Goal: Task Accomplishment & Management: Manage account settings

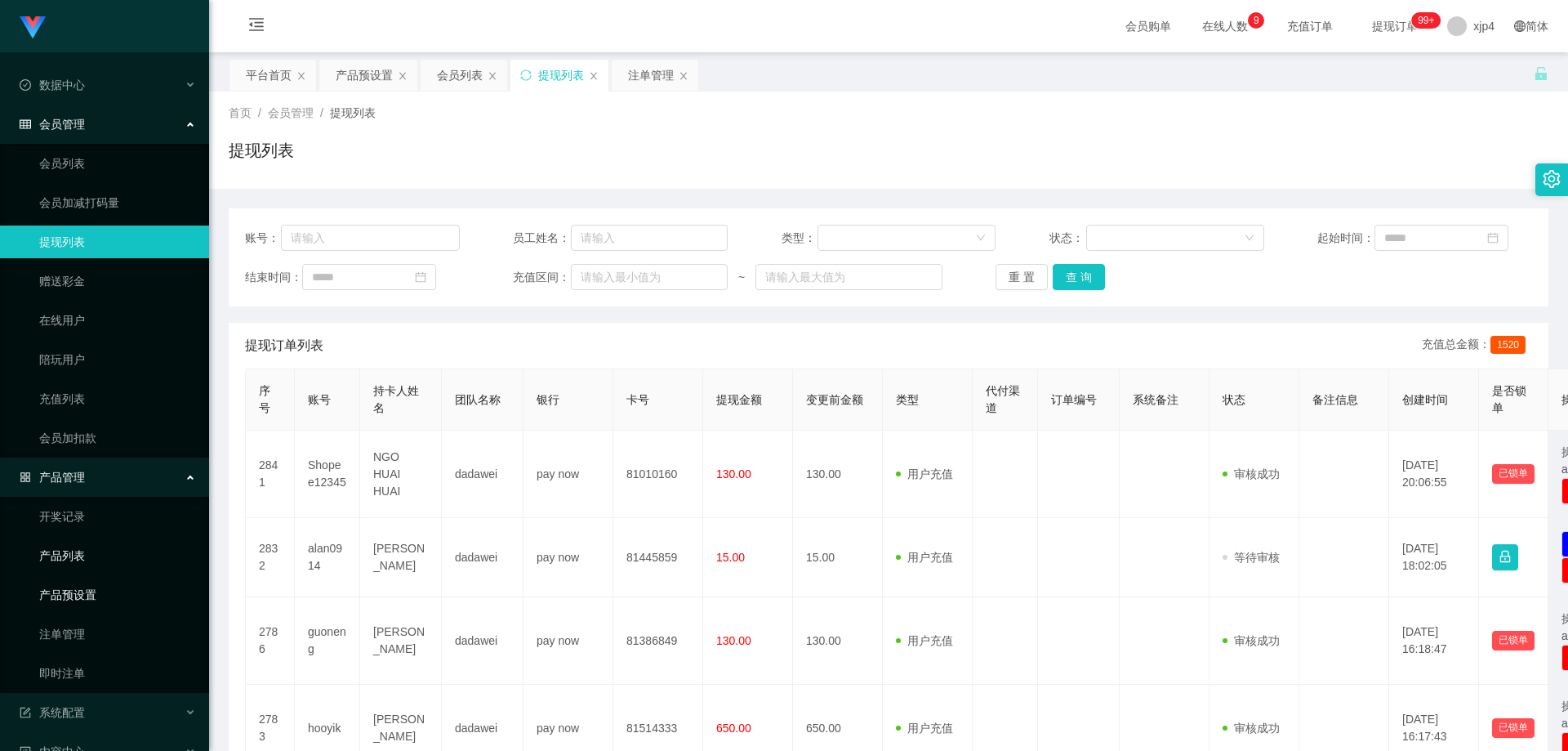
click at [86, 585] on link "产品预设置" at bounding box center [118, 595] width 157 height 33
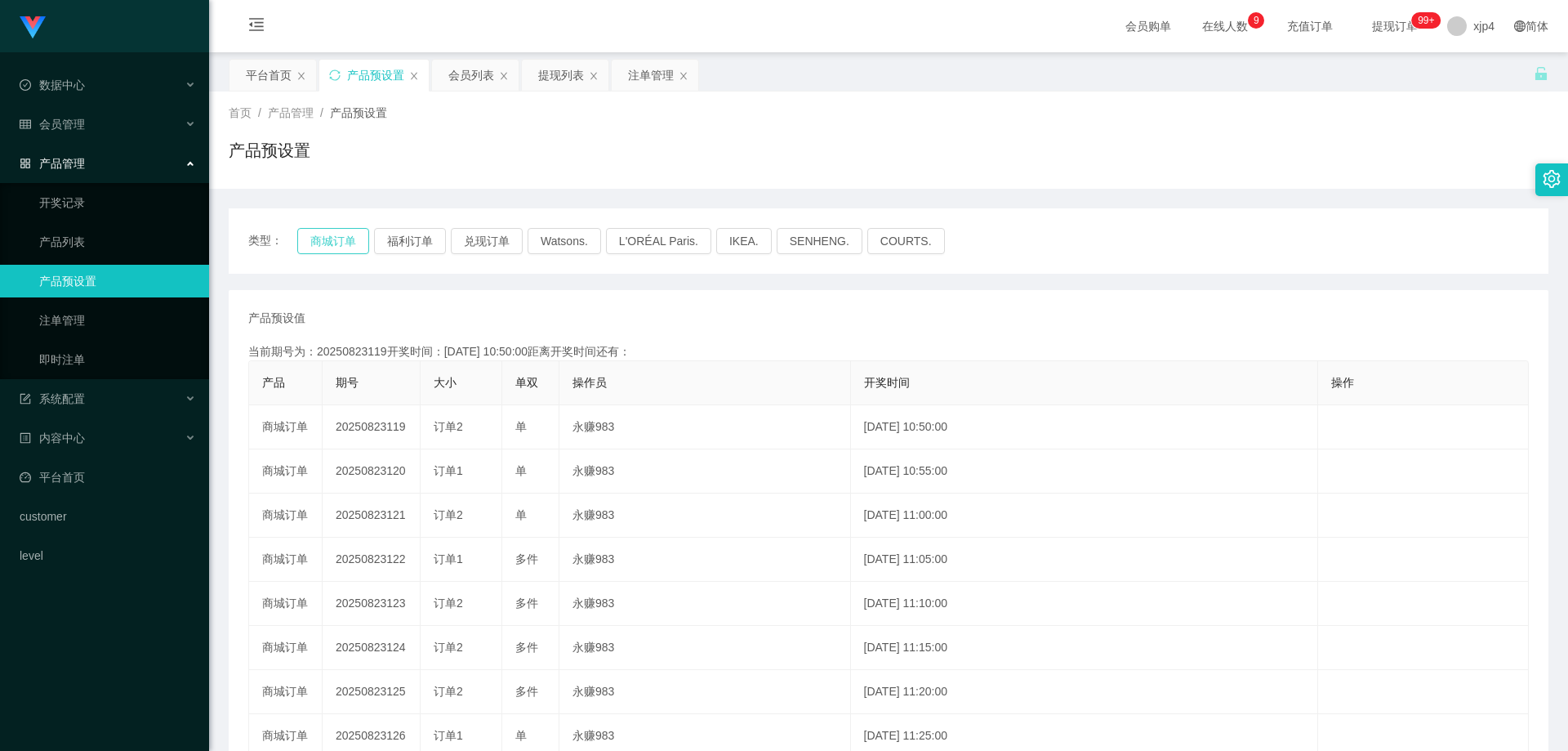
click at [337, 243] on button "商城订单" at bounding box center [333, 241] width 72 height 26
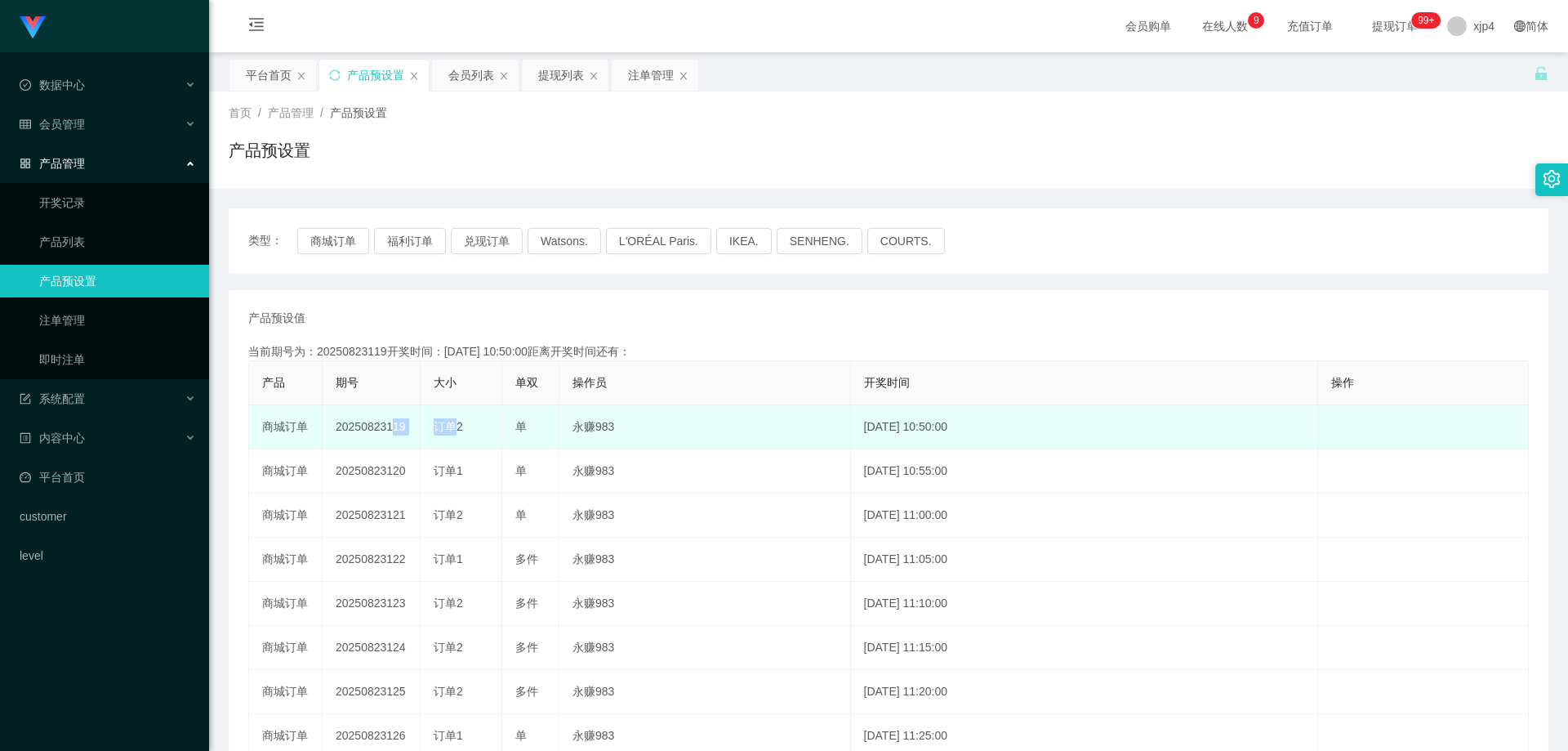
drag, startPoint x: 386, startPoint y: 427, endPoint x: 449, endPoint y: 428, distance: 63.0
click at [449, 428] on tr "商城订单 20250823119 订单2 单 永赚983 2025-08-23 10:50:00 编 辑 限制投注" at bounding box center [889, 427] width 1280 height 44
click at [562, 419] on td "永赚983" at bounding box center [705, 427] width 292 height 44
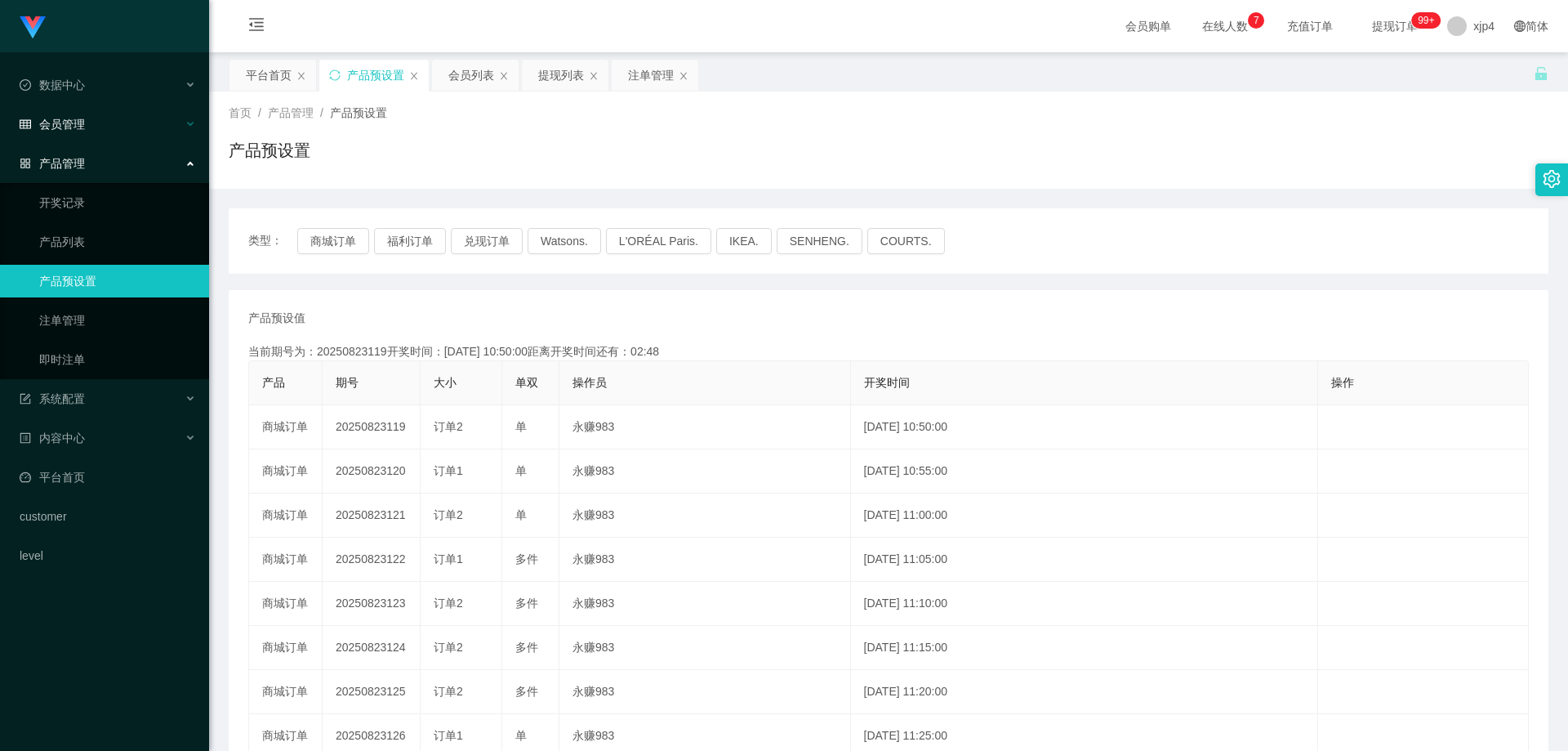
click at [77, 113] on div "会员管理" at bounding box center [105, 124] width 209 height 33
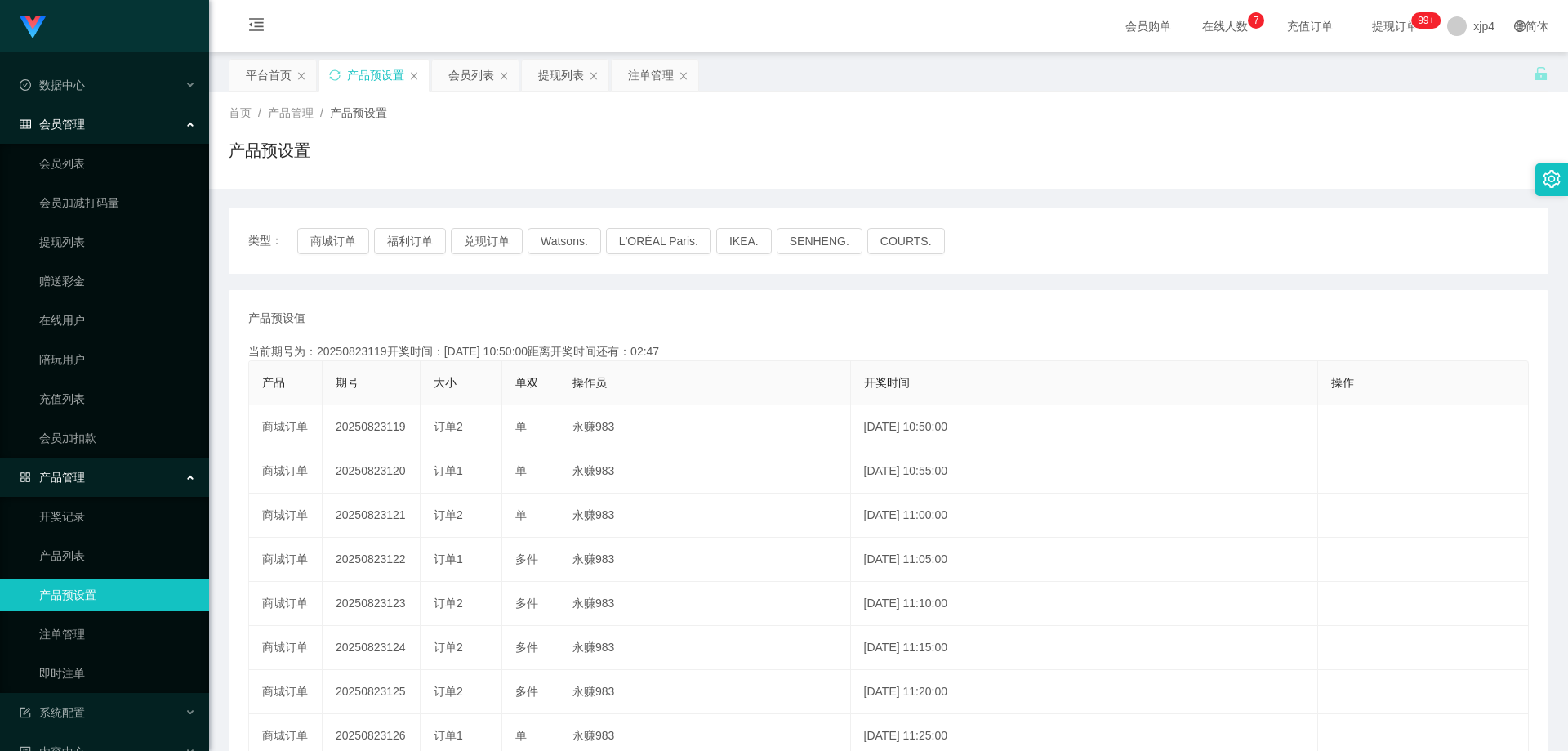
click at [81, 133] on div "会员管理" at bounding box center [105, 124] width 209 height 33
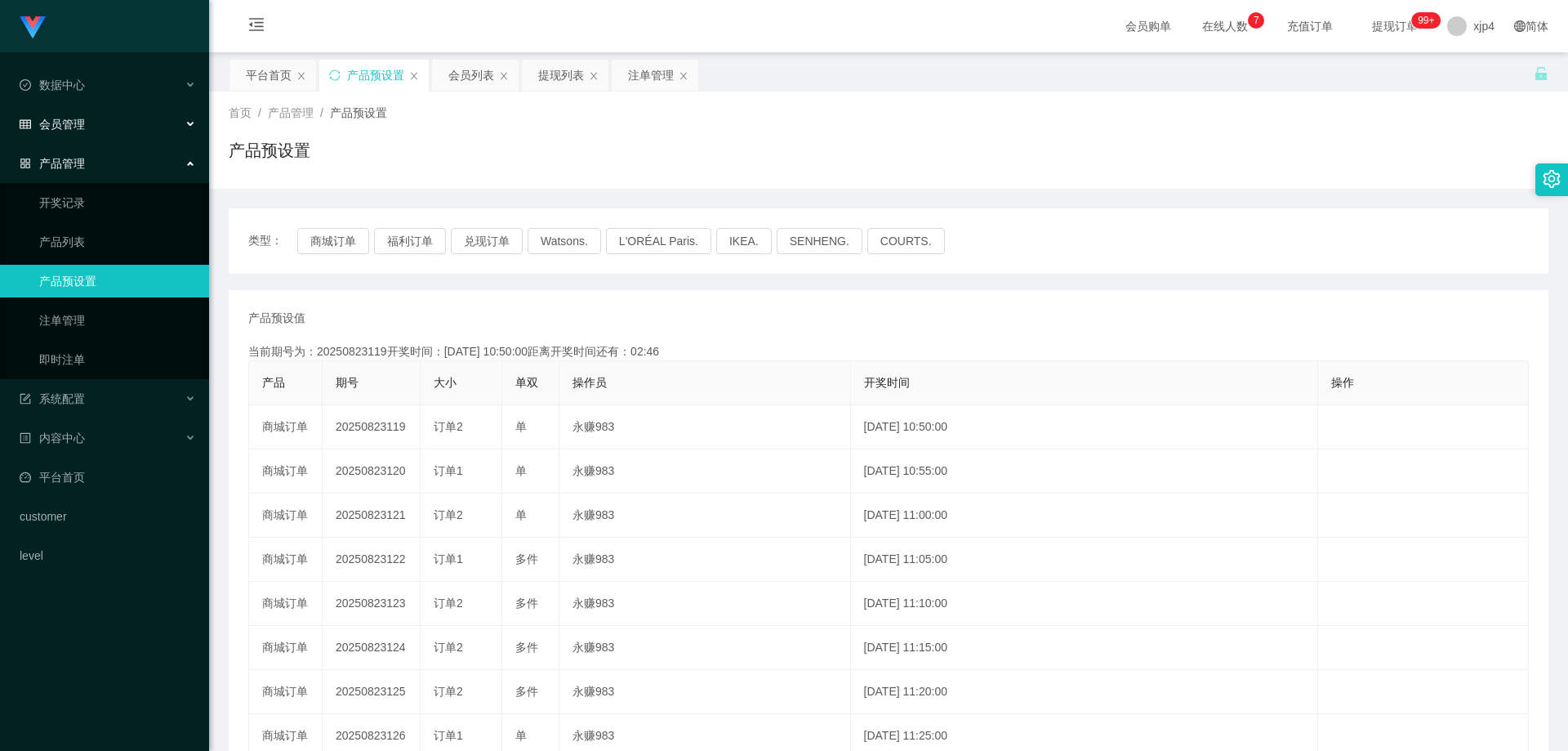
click at [81, 130] on span "会员管理" at bounding box center [52, 124] width 65 height 13
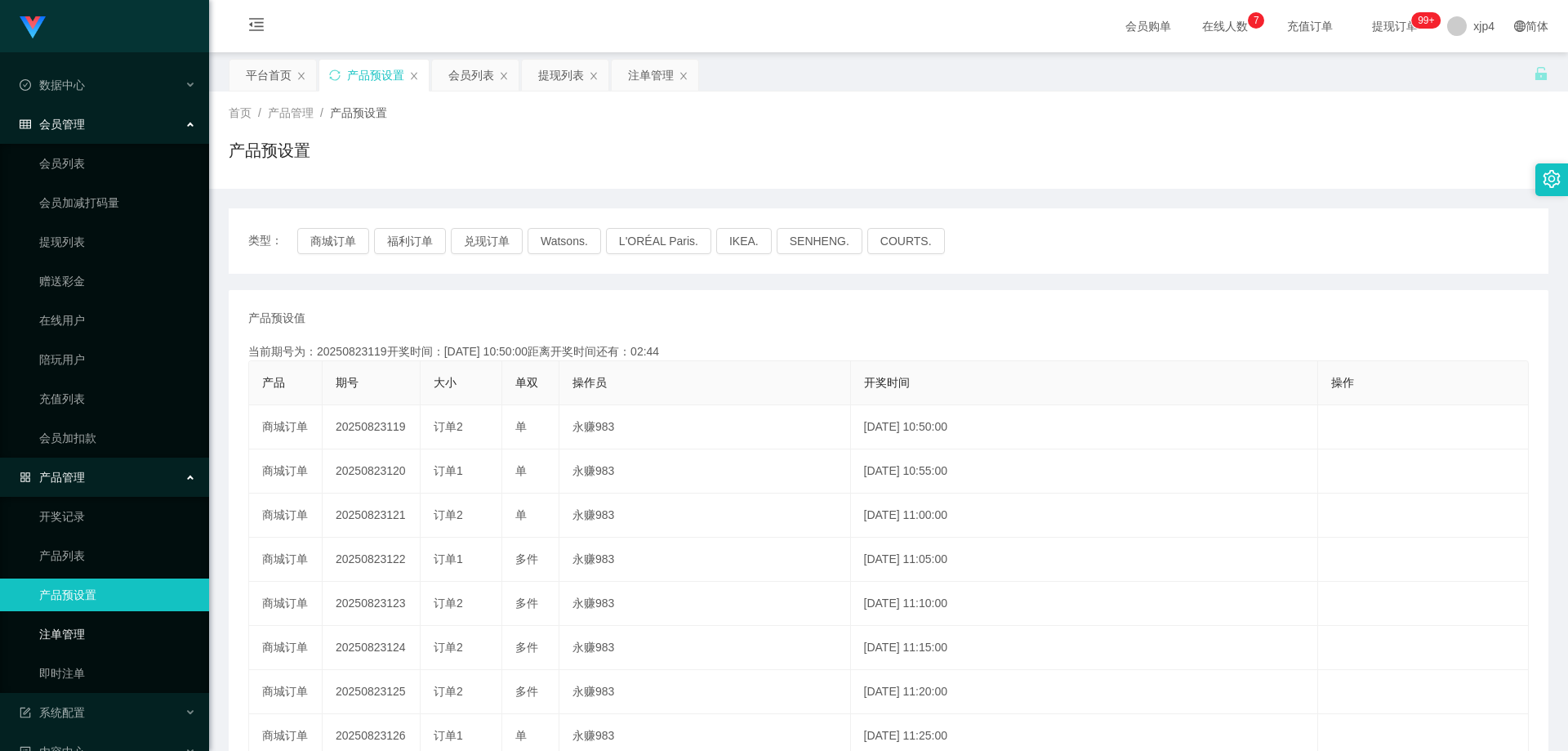
scroll to position [151, 0]
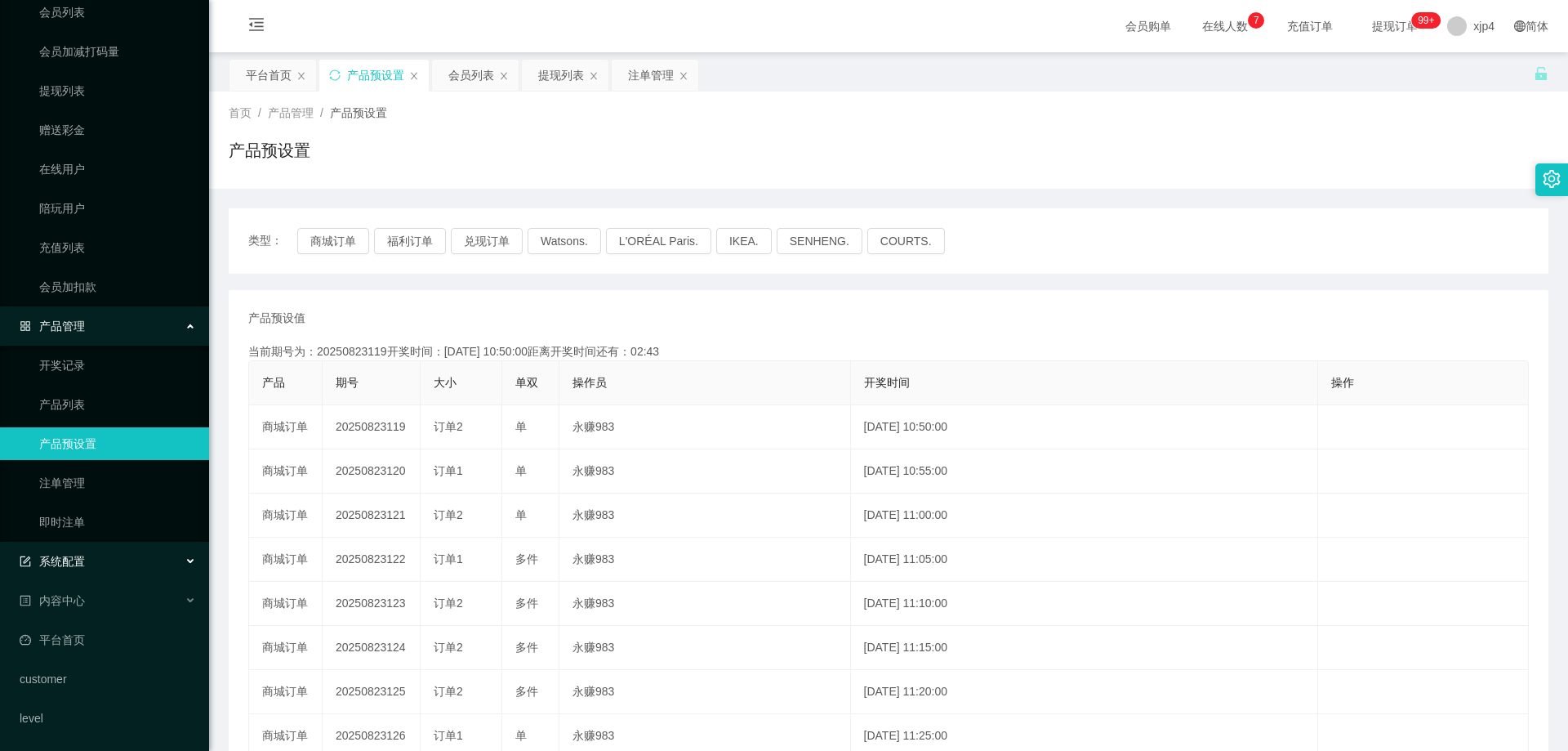
click at [66, 561] on span "系统配置" at bounding box center [52, 561] width 65 height 13
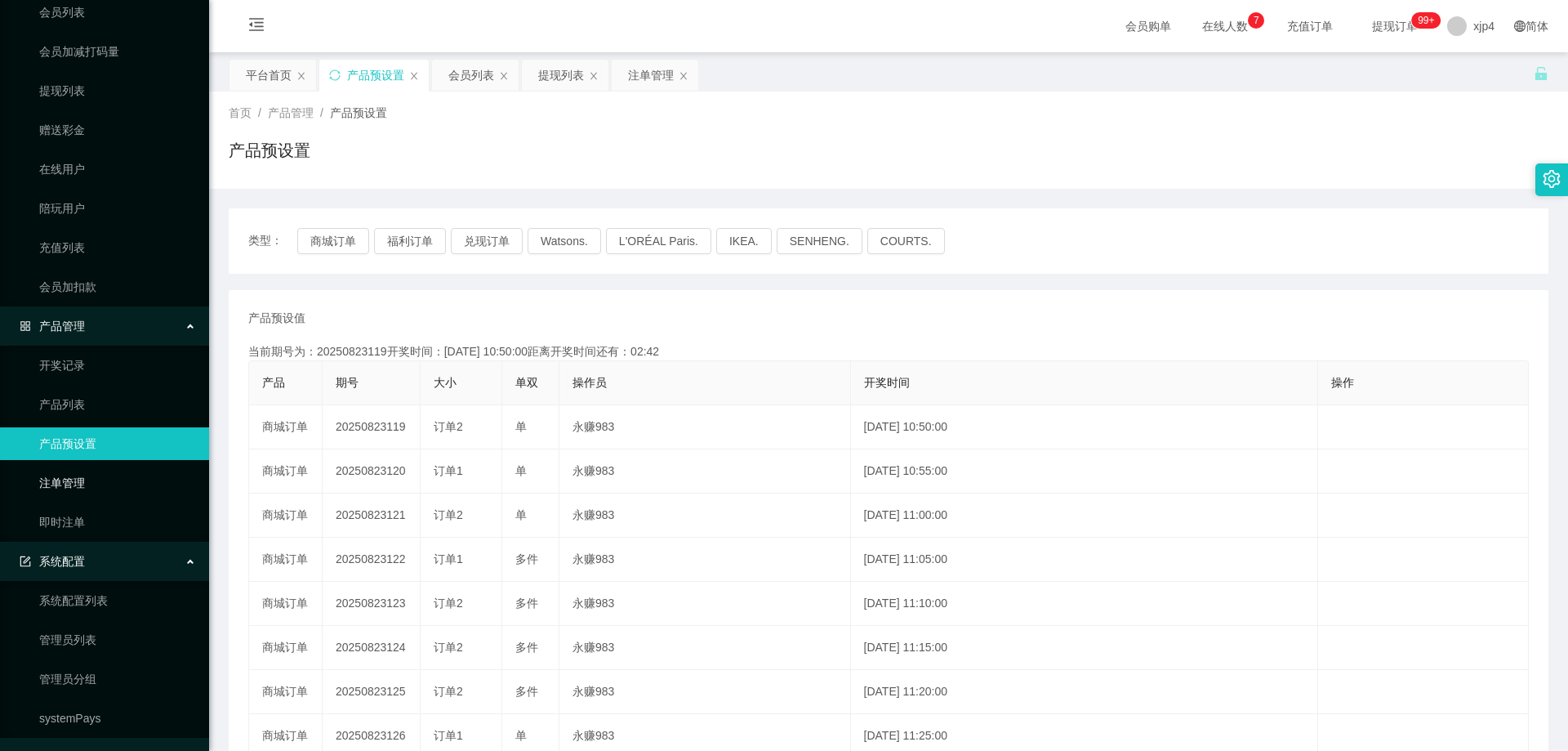
click at [77, 490] on link "注单管理" at bounding box center [118, 483] width 157 height 33
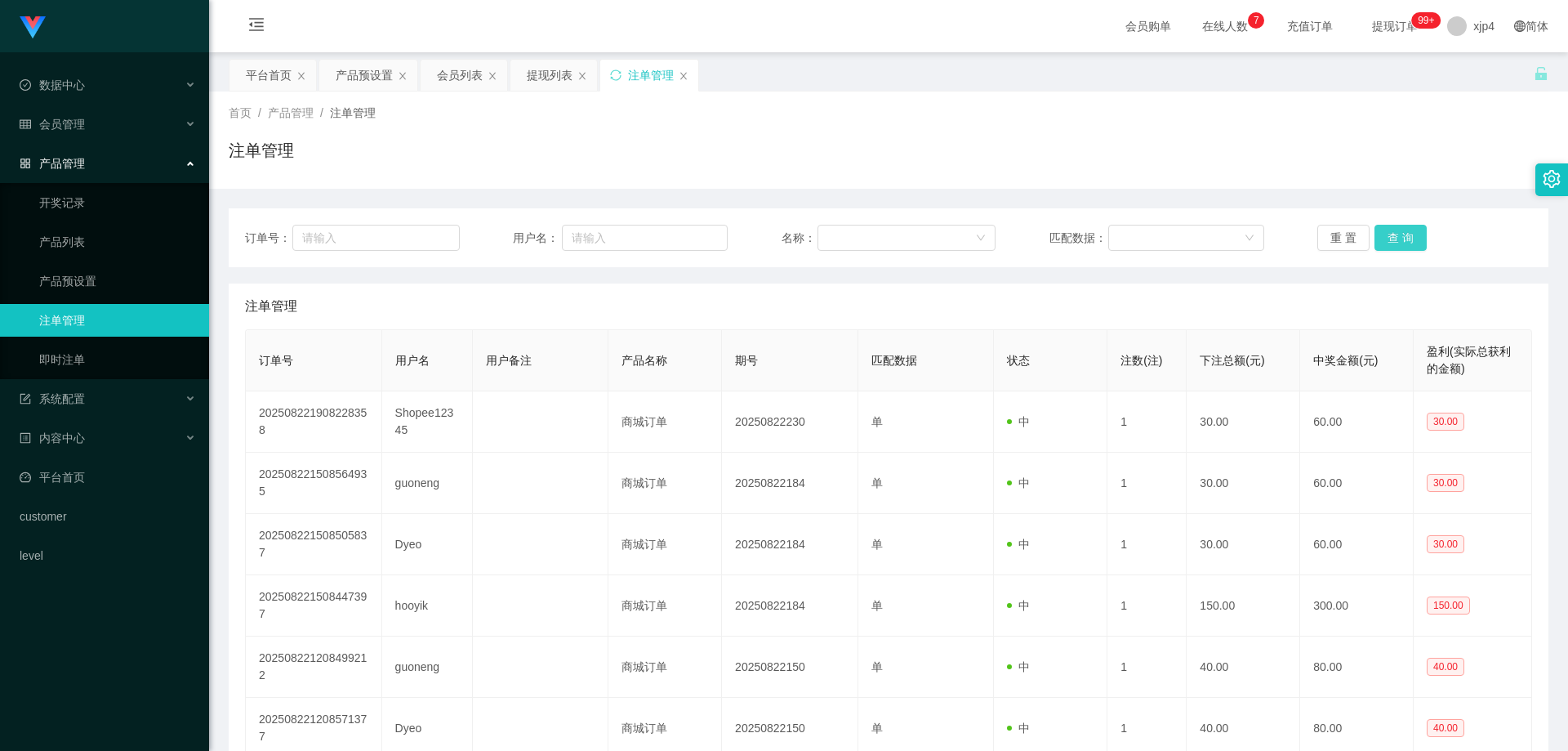
click at [1394, 242] on button "查 询" at bounding box center [1400, 238] width 52 height 26
click at [1394, 242] on div "重 置 查 询" at bounding box center [1424, 238] width 215 height 26
click at [1394, 242] on button "查 询" at bounding box center [1400, 238] width 52 height 26
click at [1383, 235] on button "查 询" at bounding box center [1400, 238] width 52 height 26
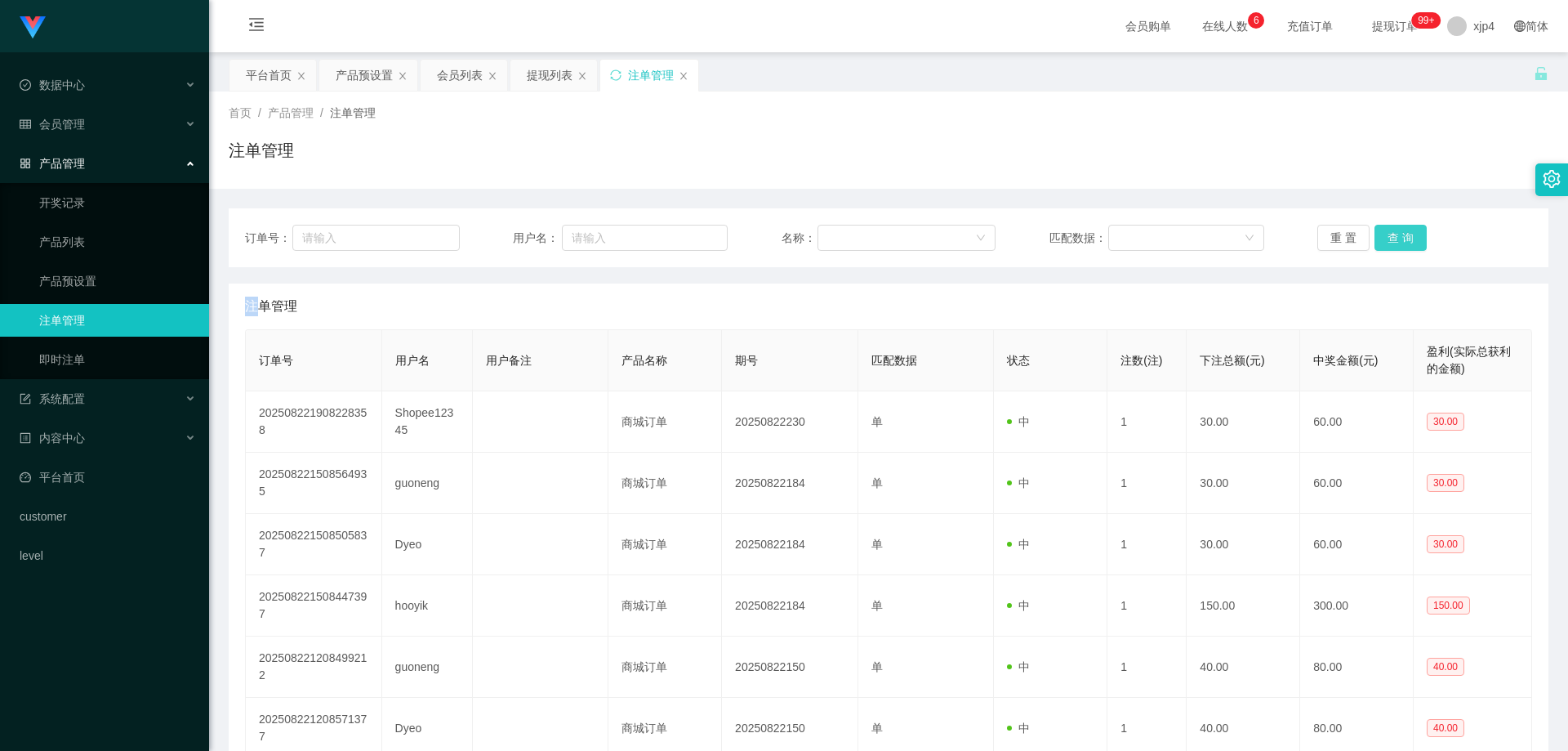
click at [1383, 235] on button "查 询" at bounding box center [1400, 238] width 52 height 26
click at [1383, 235] on div "重 置 查 询" at bounding box center [1424, 238] width 215 height 26
click at [1399, 240] on button "查 询" at bounding box center [1400, 238] width 52 height 26
click at [1401, 246] on button "查 询" at bounding box center [1400, 238] width 52 height 26
click at [1401, 246] on div "重 置 查 询" at bounding box center [1424, 238] width 215 height 26
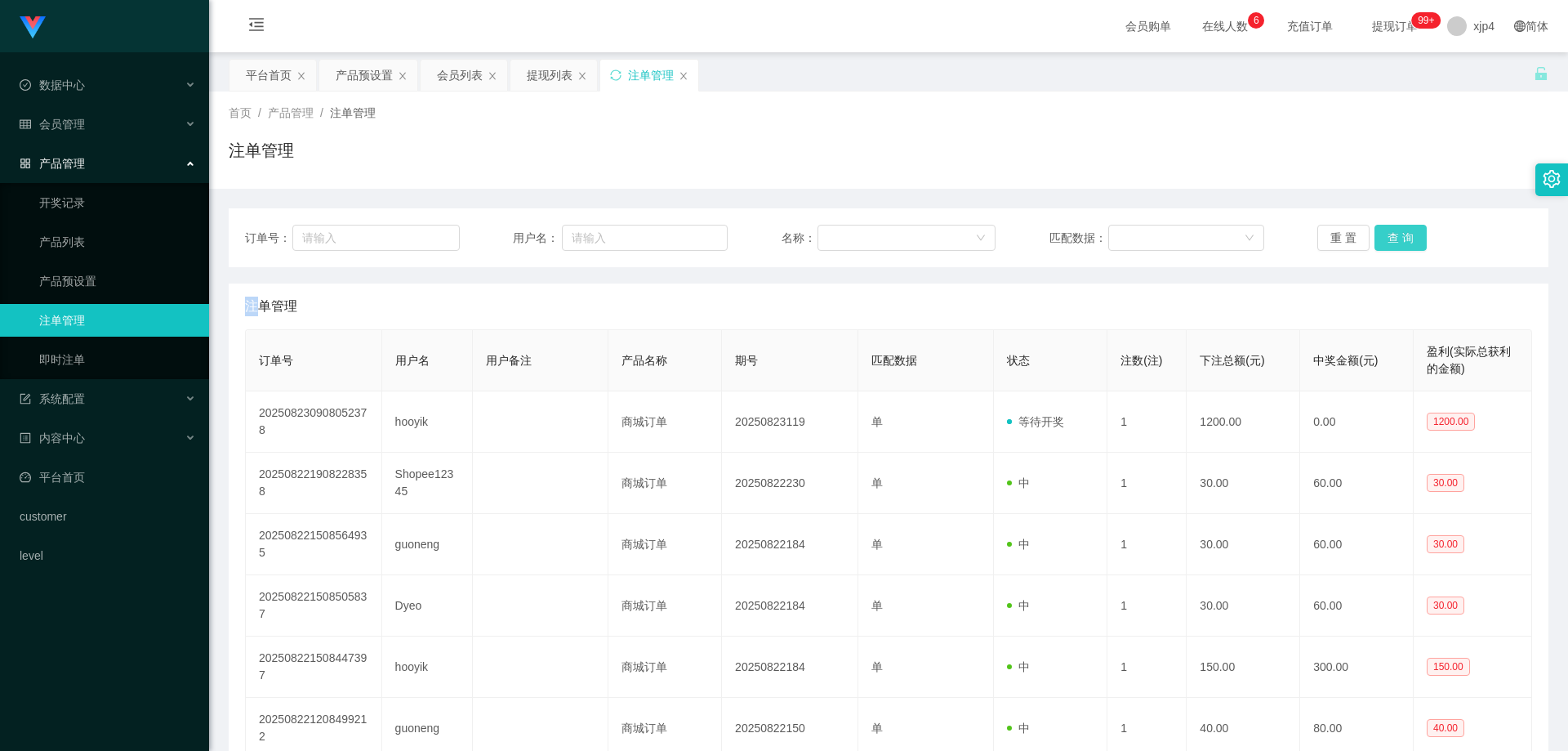
click at [1401, 246] on button "查 询" at bounding box center [1400, 238] width 52 height 26
click at [1401, 246] on div "重 置 查 询" at bounding box center [1424, 238] width 215 height 26
click at [1414, 239] on button "查 询" at bounding box center [1400, 238] width 52 height 26
click at [1412, 239] on button "查 询" at bounding box center [1400, 238] width 52 height 26
click at [1412, 239] on div "重 置 查 询" at bounding box center [1424, 238] width 215 height 26
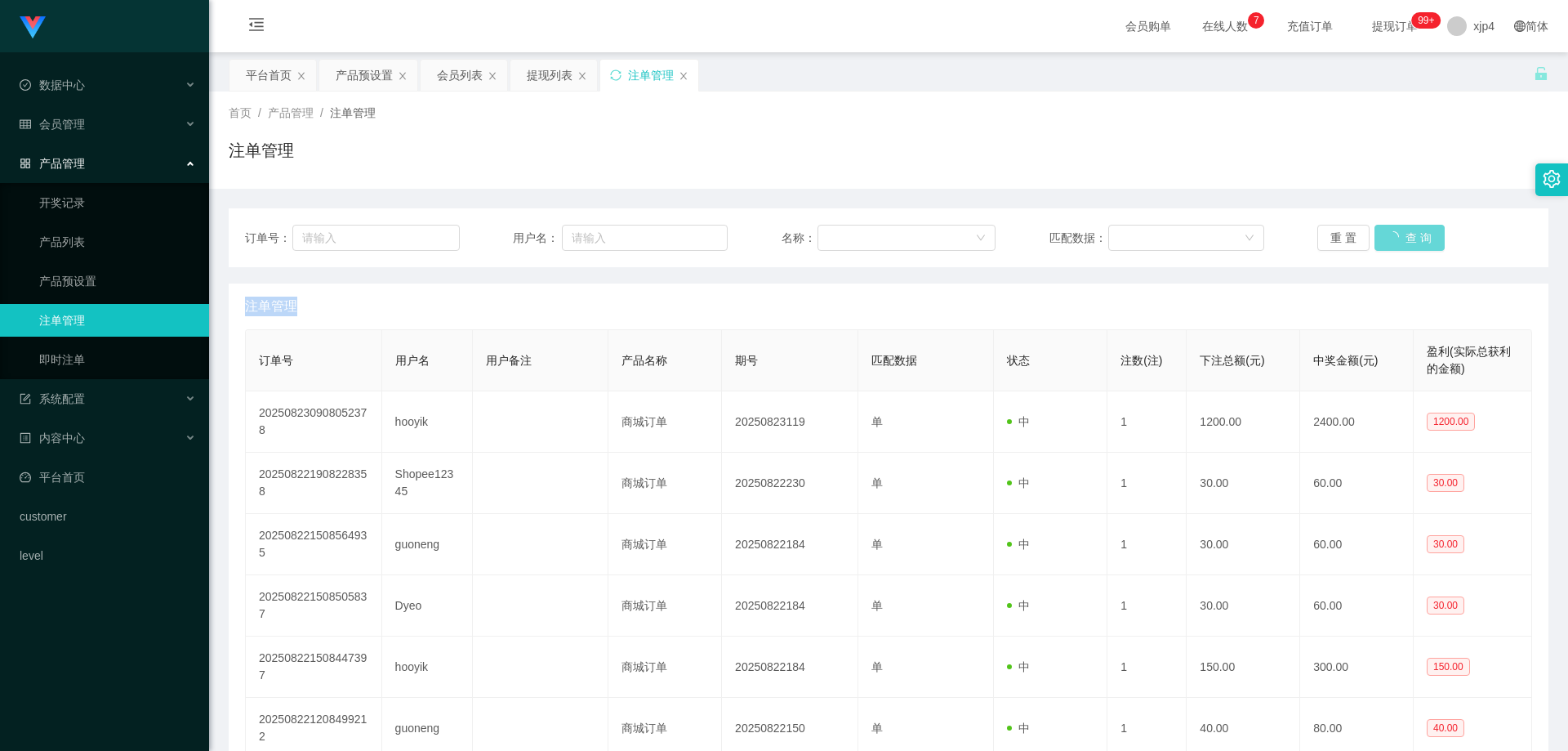
click at [1412, 239] on div "重 置 查 询" at bounding box center [1424, 238] width 215 height 26
click at [1412, 239] on button "查 询" at bounding box center [1409, 238] width 70 height 26
click at [1412, 239] on div "重 置 查 询" at bounding box center [1424, 238] width 215 height 26
click at [96, 123] on div "会员管理" at bounding box center [105, 124] width 209 height 33
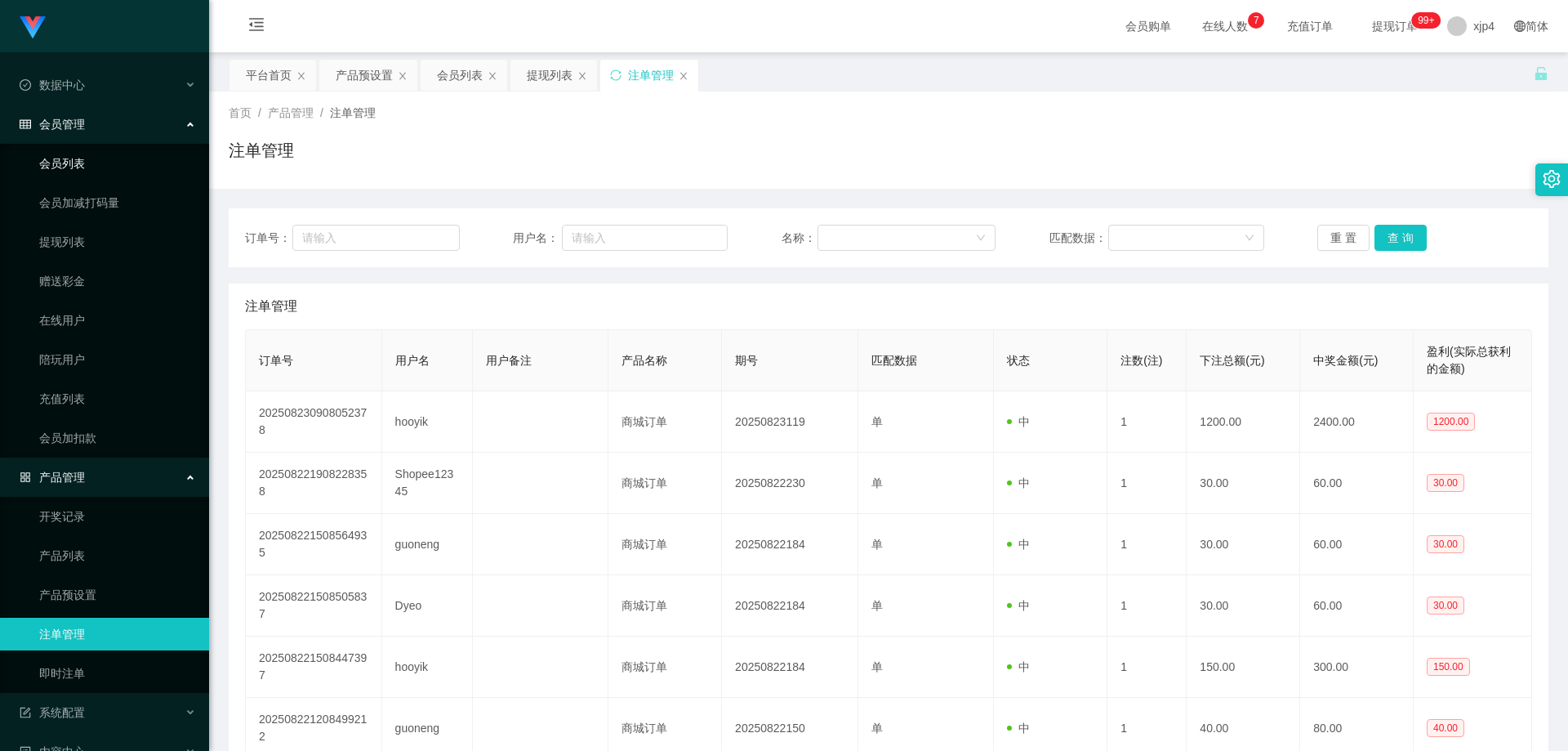
click at [93, 178] on link "会员列表" at bounding box center [118, 163] width 157 height 33
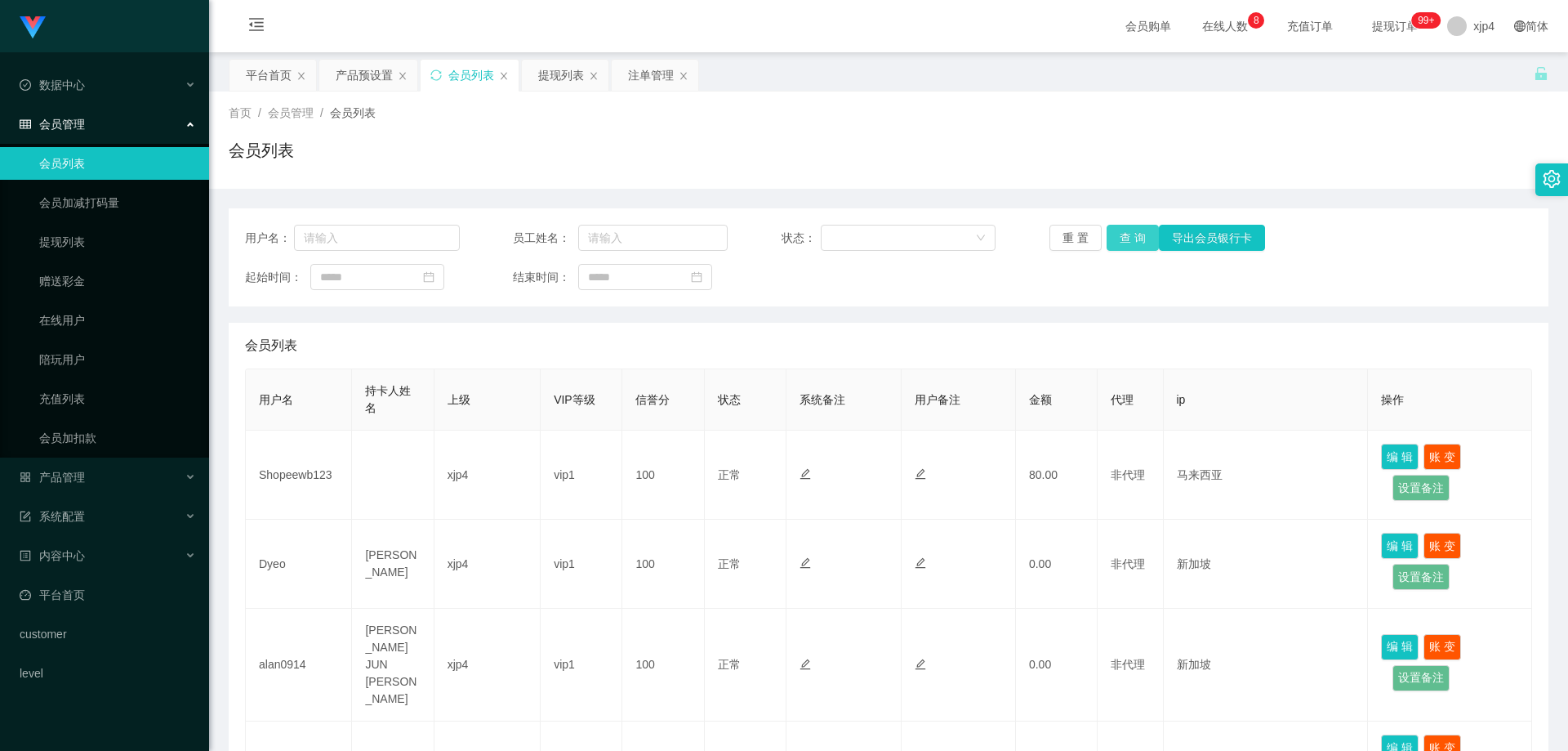
click at [1124, 236] on button "查 询" at bounding box center [1132, 238] width 52 height 26
click at [1124, 236] on div "重 置 查 询 导出会员银行卡" at bounding box center [1157, 238] width 215 height 26
click at [1124, 236] on button "查 询" at bounding box center [1132, 238] width 52 height 26
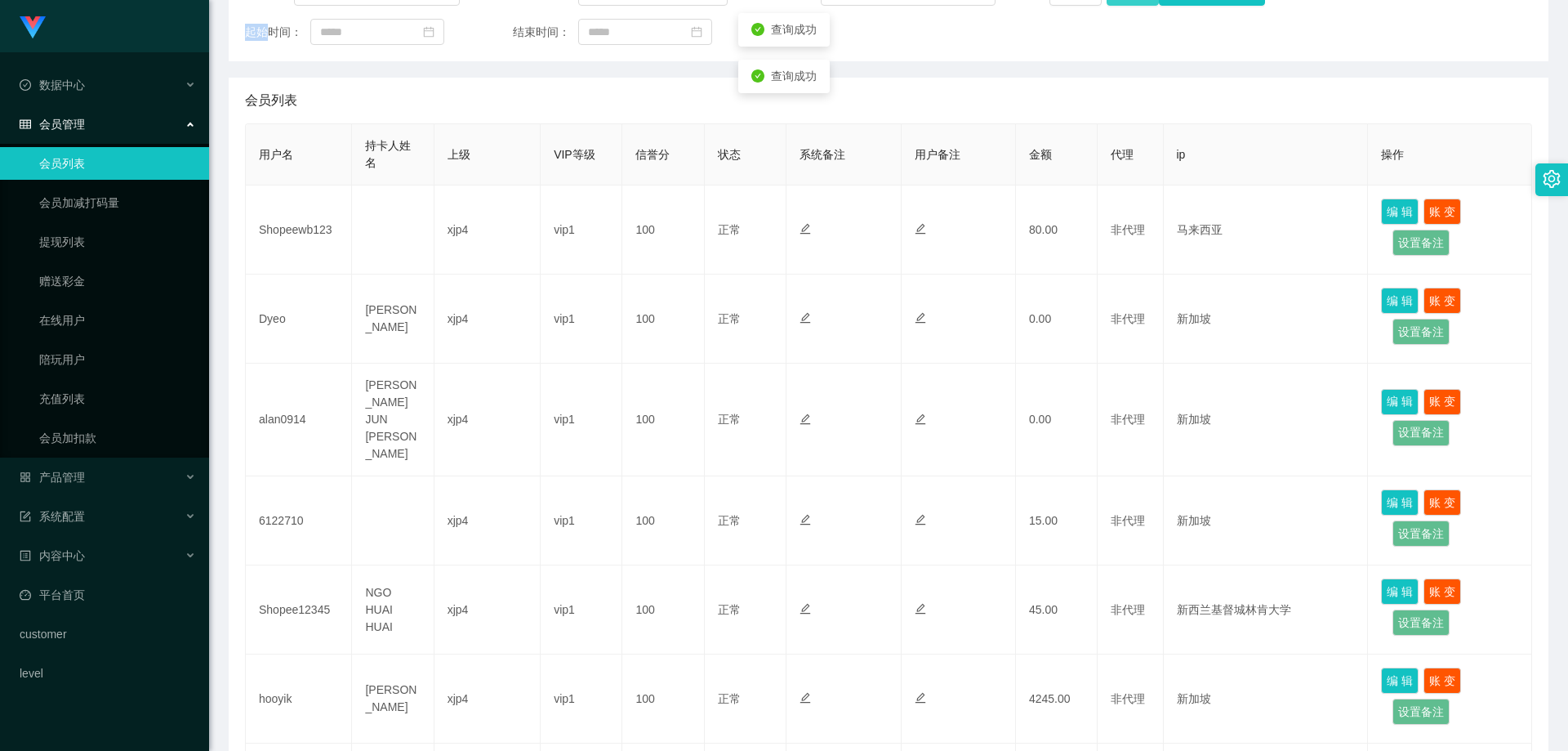
scroll to position [82, 0]
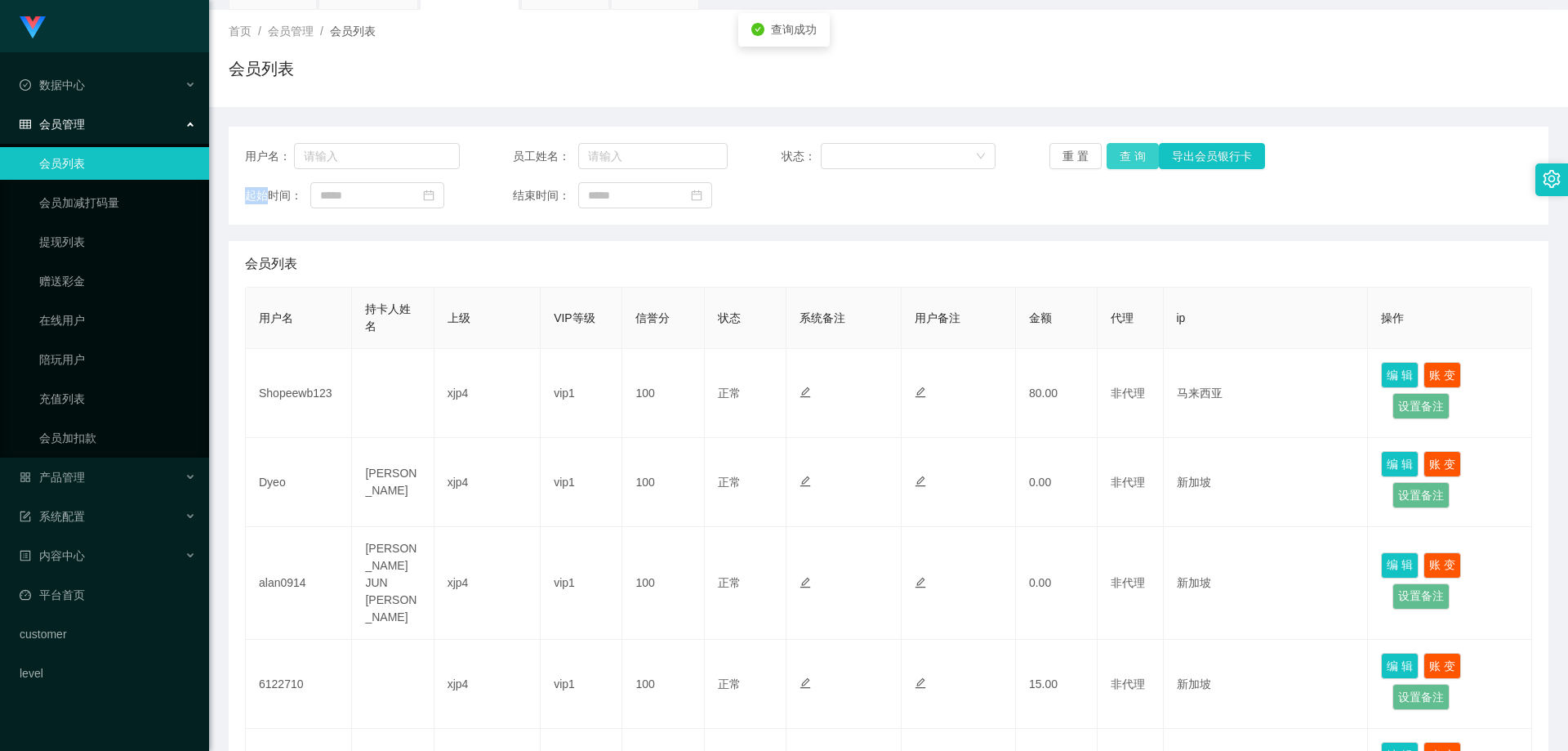
click at [1121, 159] on button "查 询" at bounding box center [1132, 156] width 52 height 26
click at [1121, 159] on div "重 置 查 询 导出会员银行卡" at bounding box center [1157, 156] width 215 height 26
click at [1121, 159] on button "查 询" at bounding box center [1132, 156] width 52 height 26
click at [1135, 149] on button "查 询" at bounding box center [1132, 156] width 52 height 26
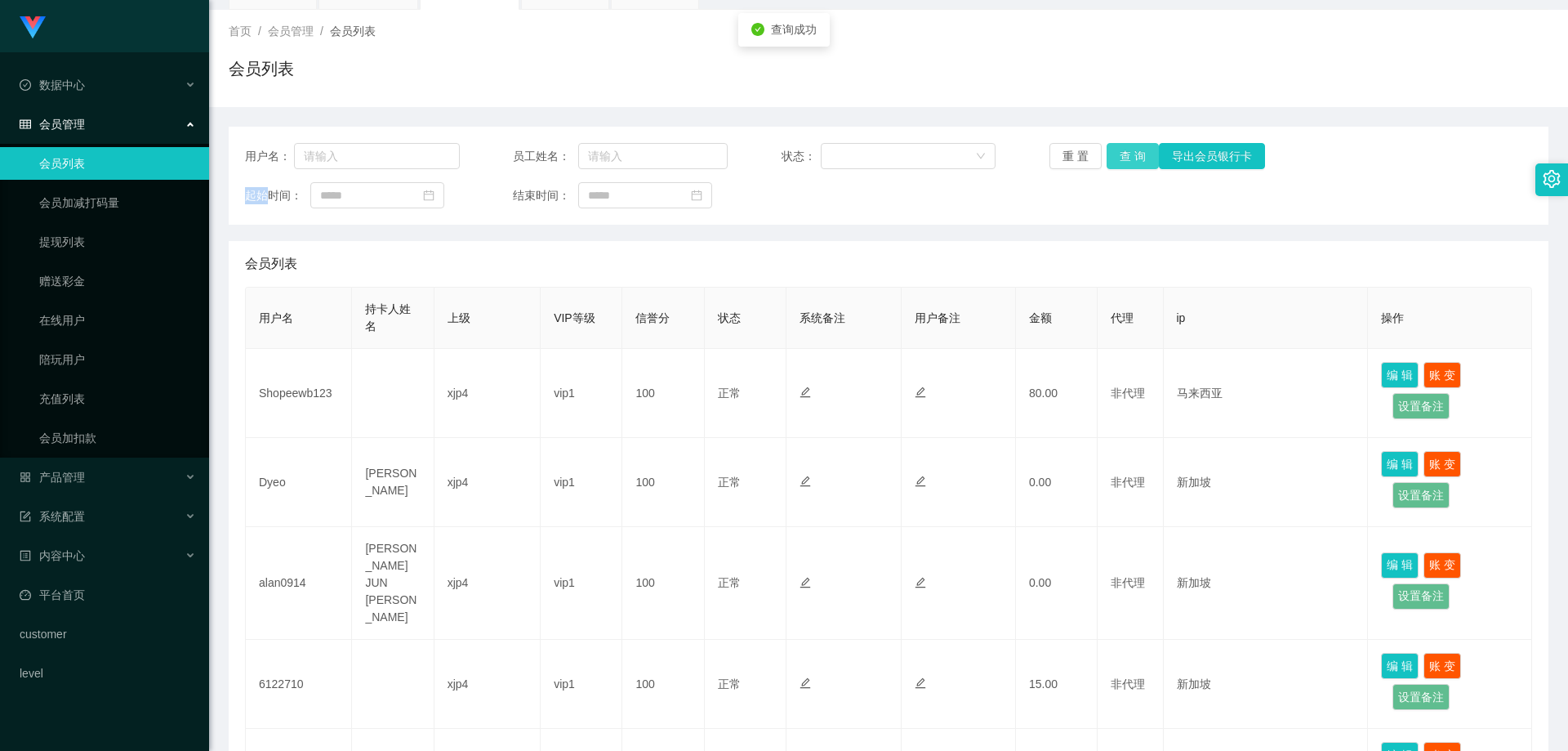
click at [1135, 149] on div "重 置 查 询 导出会员银行卡" at bounding box center [1157, 156] width 215 height 26
click at [1135, 149] on button "查 询" at bounding box center [1141, 156] width 70 height 26
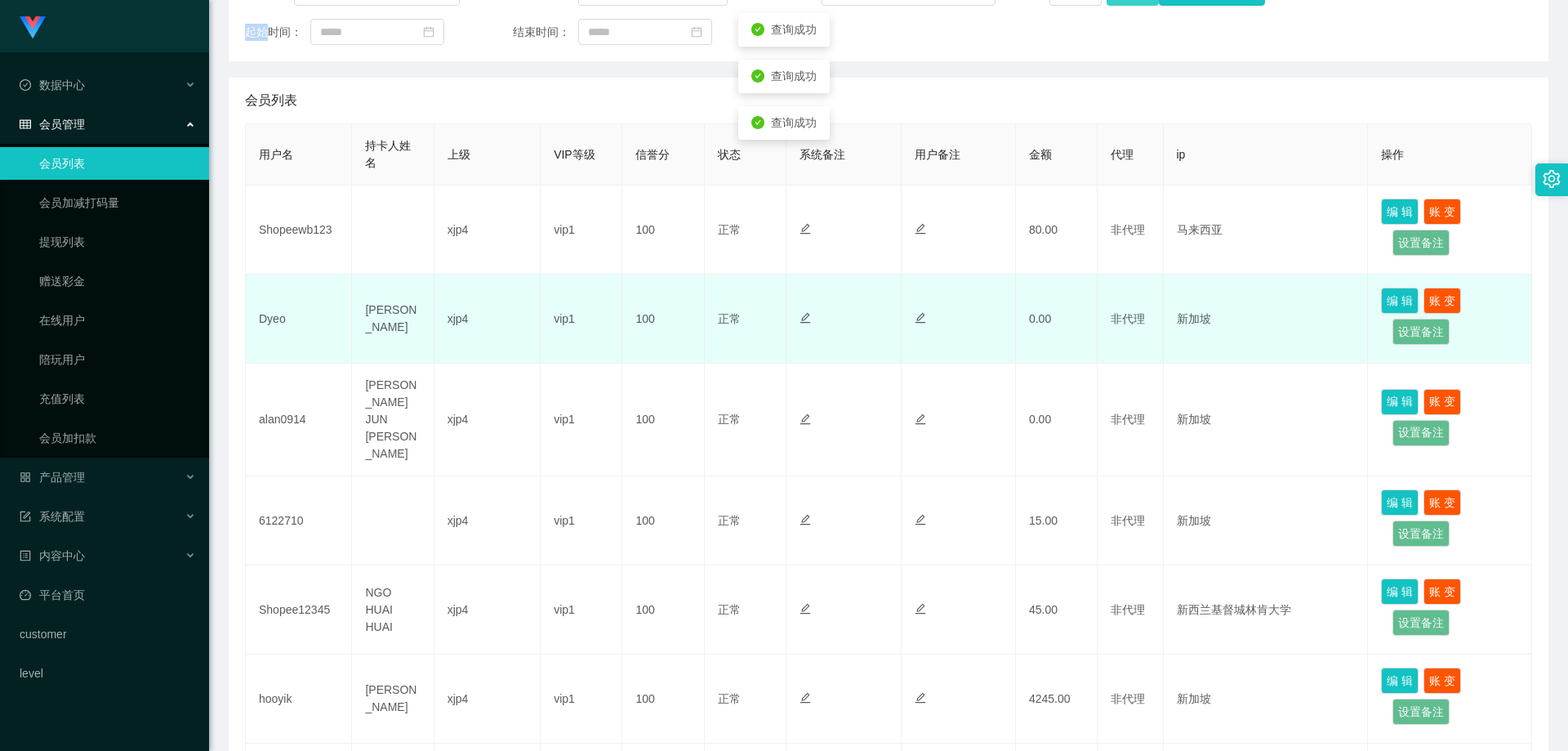
scroll to position [409, 0]
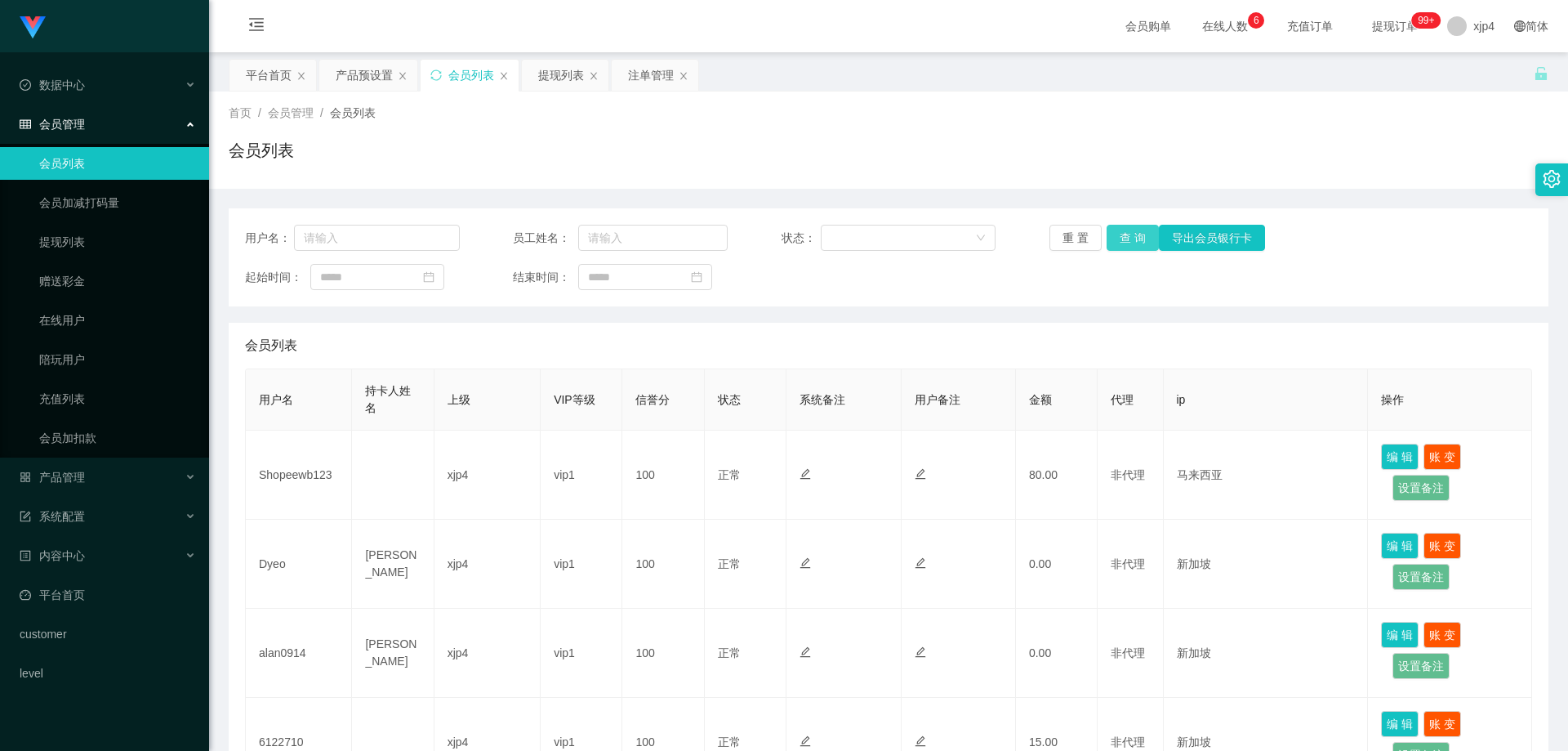
click at [1140, 238] on button "查 询" at bounding box center [1132, 238] width 52 height 26
click at [1138, 238] on button "查 询" at bounding box center [1132, 238] width 52 height 26
click at [1138, 238] on div "重 置 查 询 导出会员银行卡" at bounding box center [1157, 238] width 215 height 26
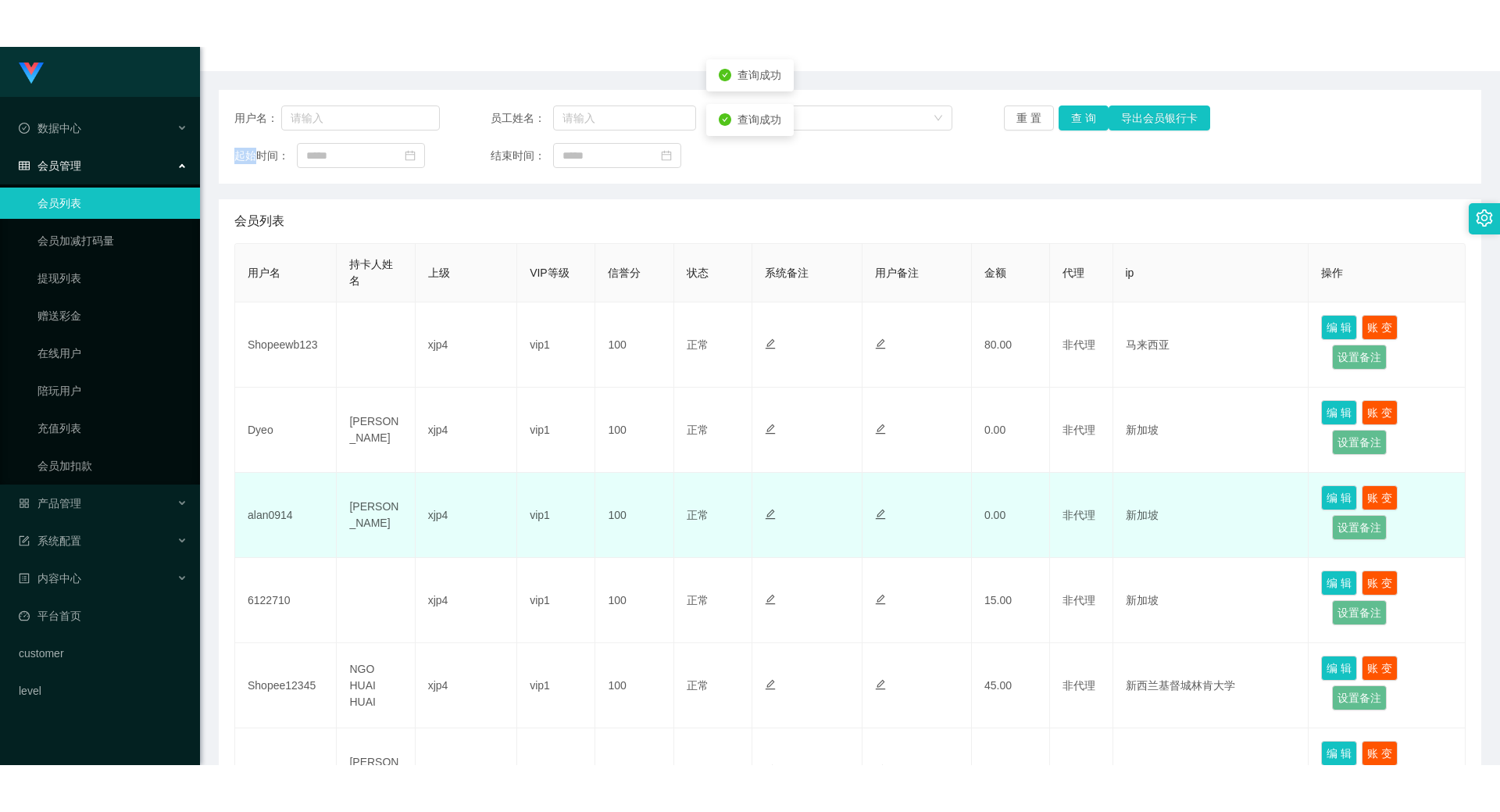
scroll to position [391, 0]
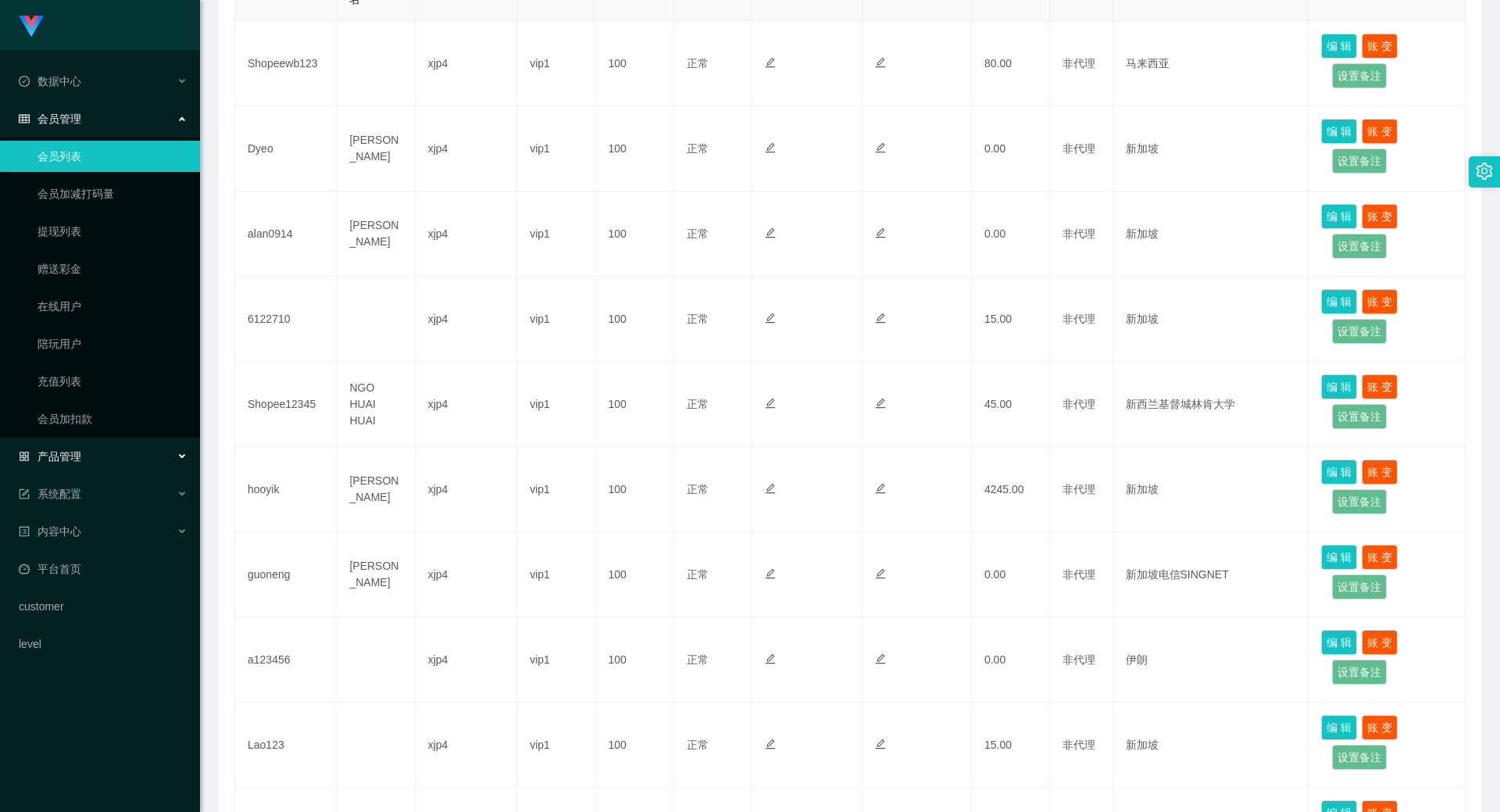
click at [75, 460] on span "产品管理" at bounding box center [50, 456] width 63 height 13
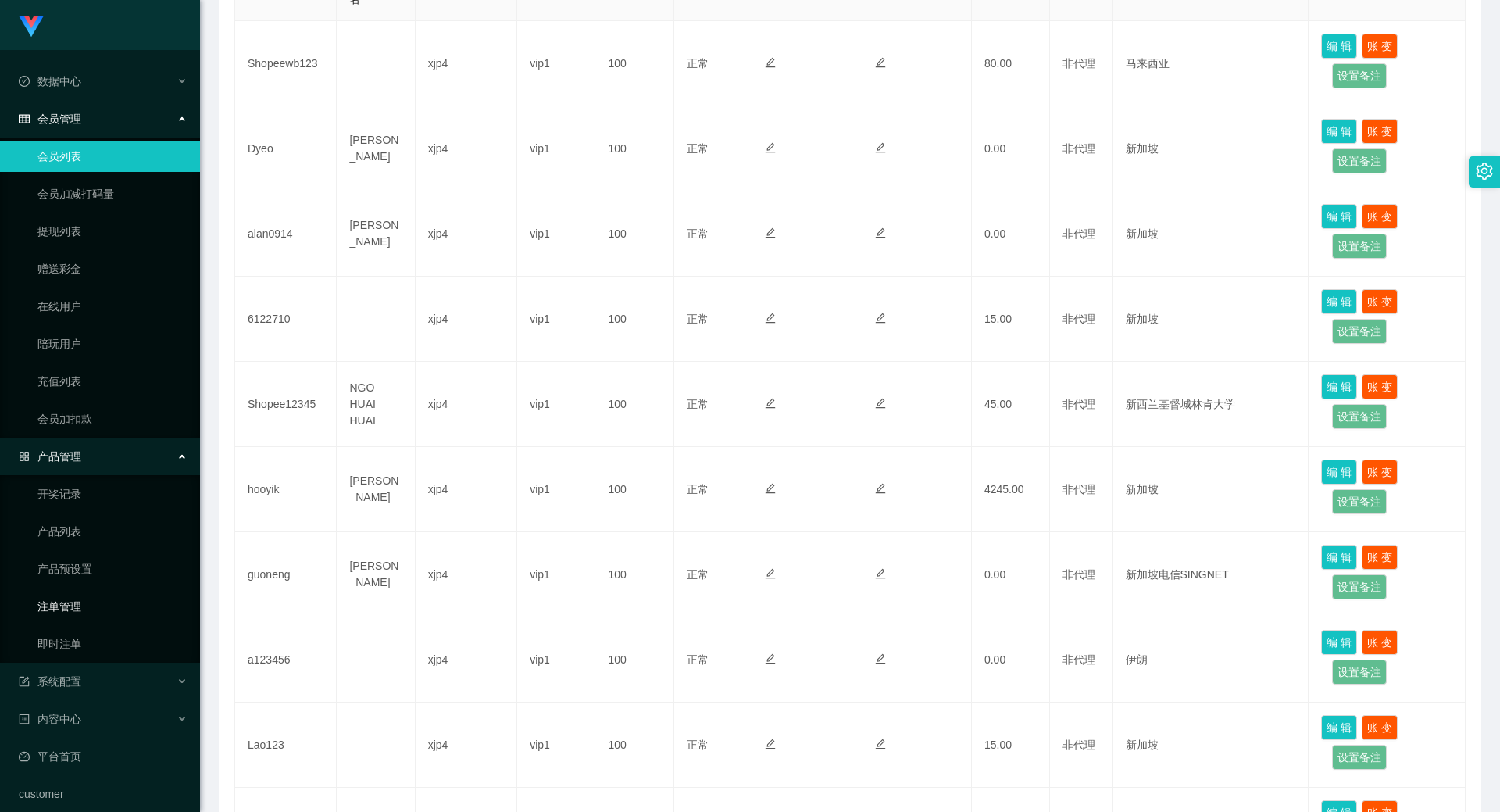
click at [77, 599] on link "注单管理" at bounding box center [113, 606] width 150 height 31
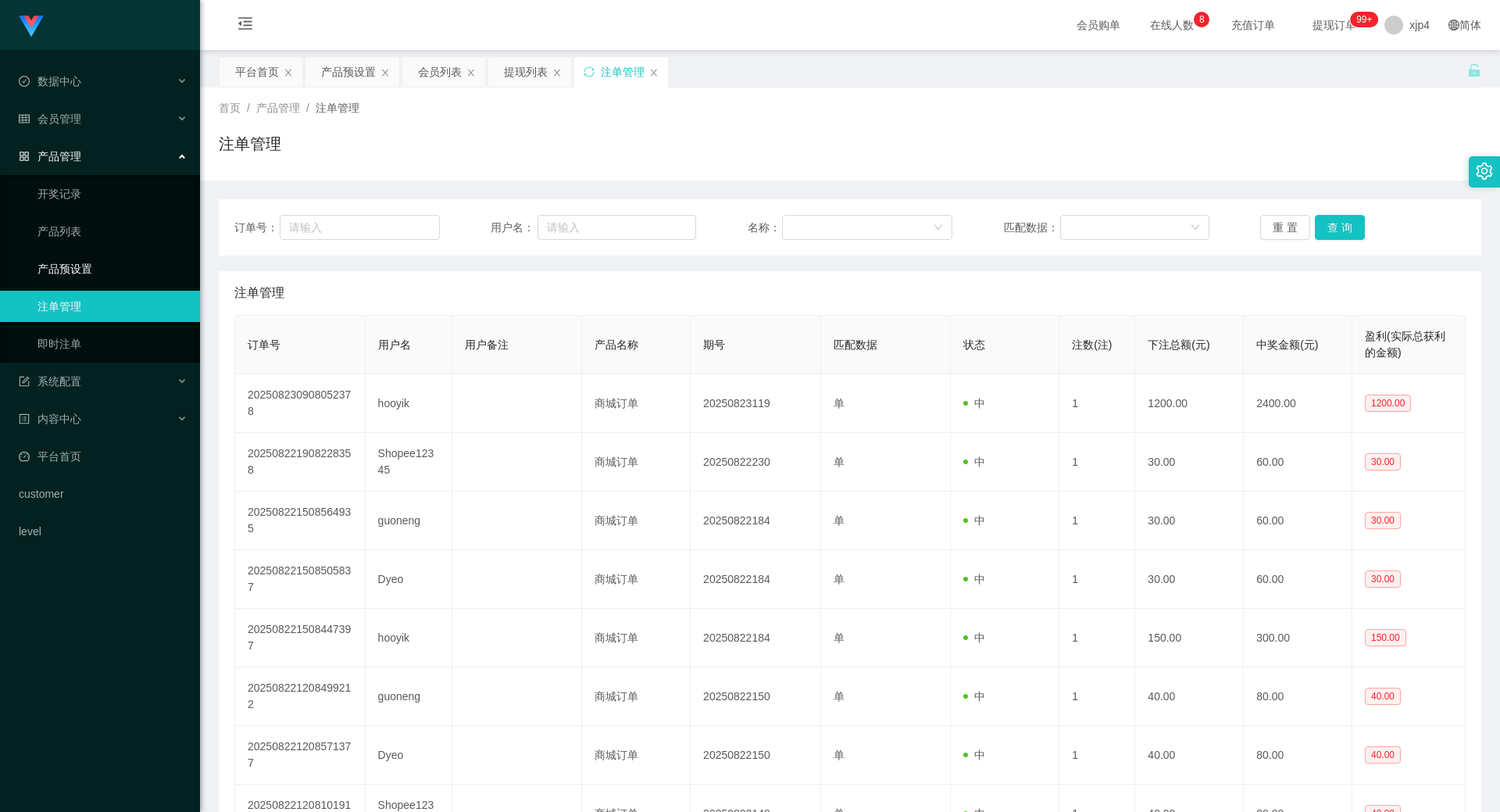
click at [77, 266] on link "产品预设置" at bounding box center [113, 269] width 150 height 31
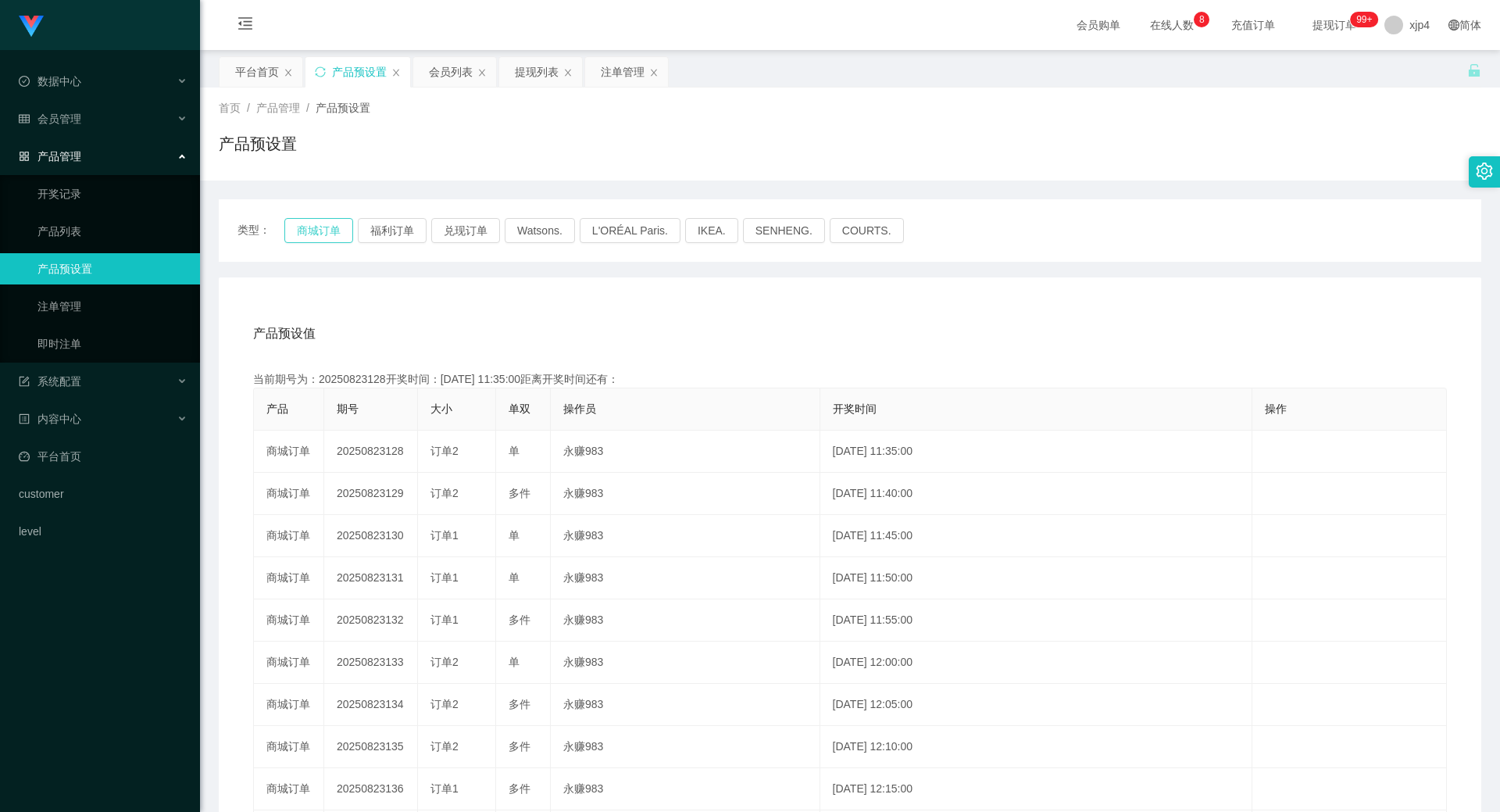
click at [320, 234] on button "商城订单" at bounding box center [319, 231] width 69 height 25
